Goal: Information Seeking & Learning: Learn about a topic

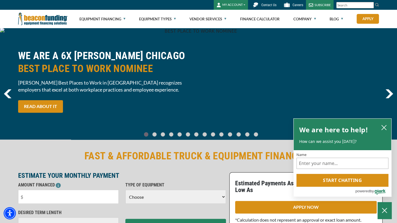
click at [296, 6] on span "Careers" at bounding box center [298, 5] width 11 height 4
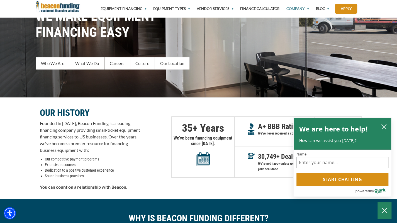
scroll to position [61, 0]
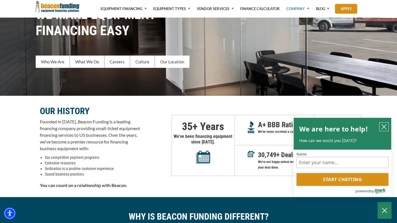
click at [388, 130] on button "close chatbox" at bounding box center [384, 126] width 9 height 8
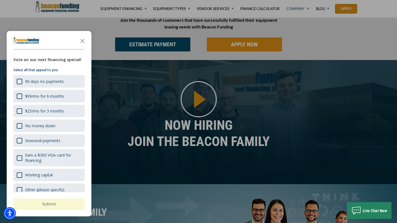
scroll to position [353, 0]
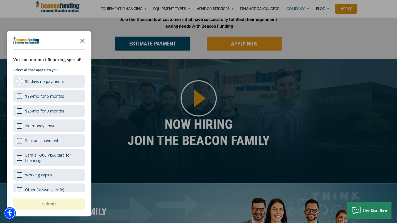
click at [81, 44] on icon "Close the survey" at bounding box center [82, 40] width 11 height 11
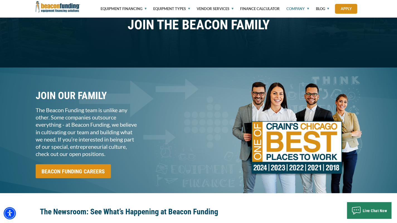
scroll to position [470, 0]
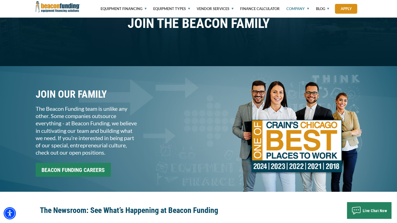
click at [85, 177] on input "BEACON FUNDING CAREERS" at bounding box center [73, 170] width 75 height 14
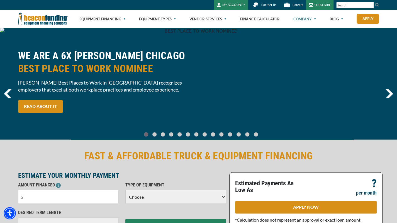
click at [307, 19] on link "Company" at bounding box center [305, 19] width 23 height 18
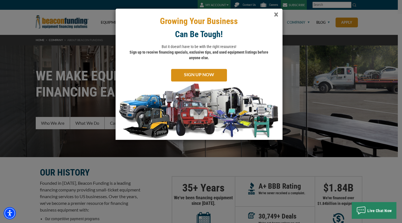
click at [275, 14] on span "×" at bounding box center [276, 14] width 4 height 11
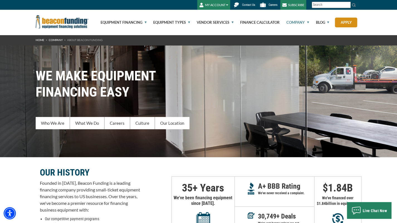
click at [293, 21] on link "Company" at bounding box center [294, 22] width 29 height 25
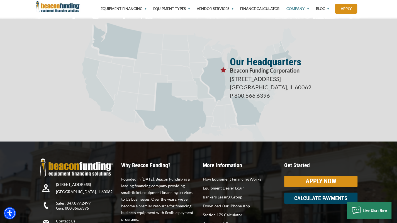
scroll to position [964, 0]
